Goal: Task Accomplishment & Management: Manage account settings

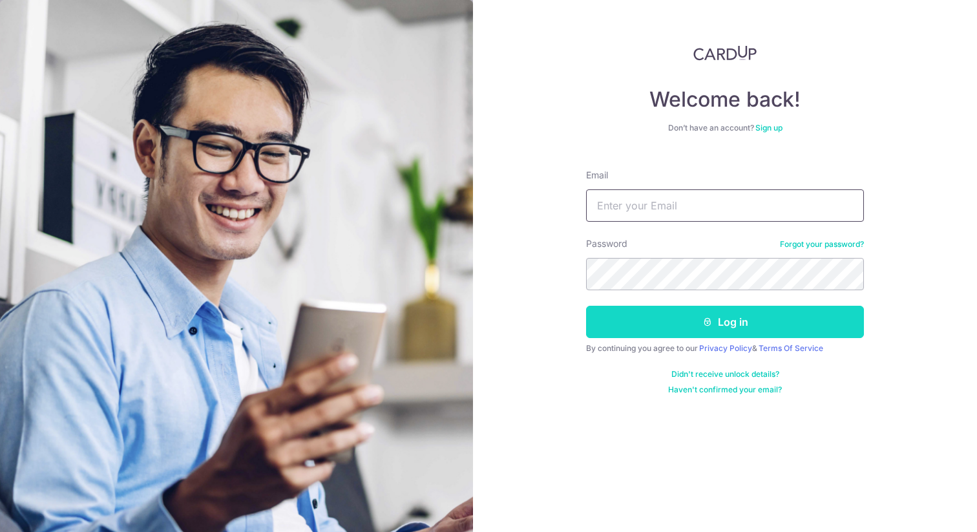
type input "[EMAIL_ADDRESS][DOMAIN_NAME]"
click at [763, 332] on button "Log in" at bounding box center [725, 322] width 278 height 32
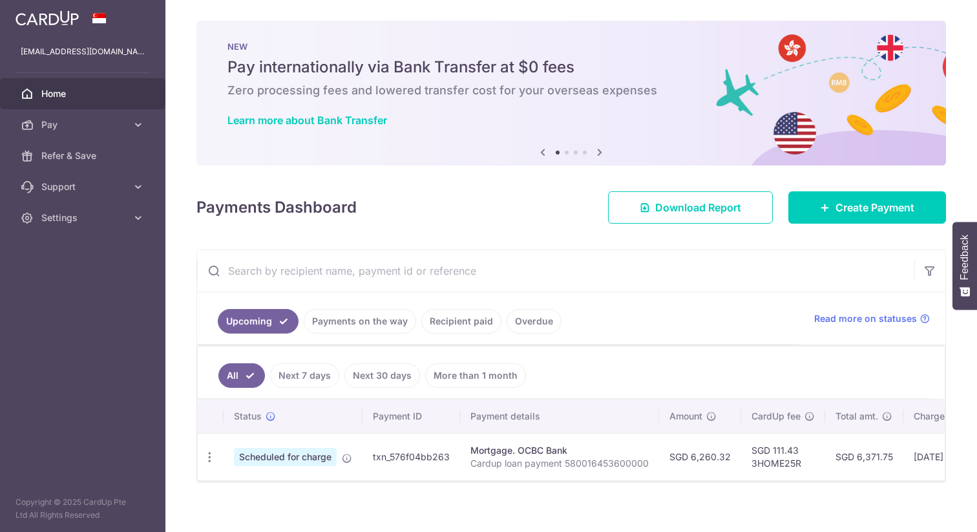
scroll to position [12, 0]
